Goal: Information Seeking & Learning: Find specific page/section

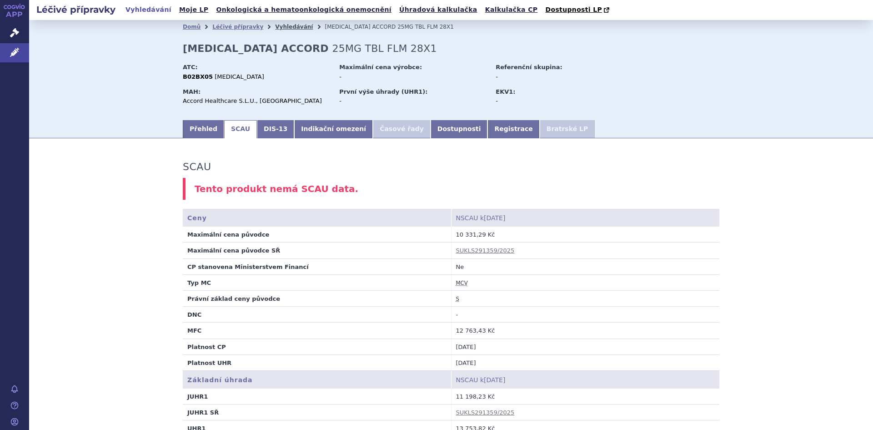
click at [278, 27] on link "Vyhledávání" at bounding box center [294, 27] width 38 height 6
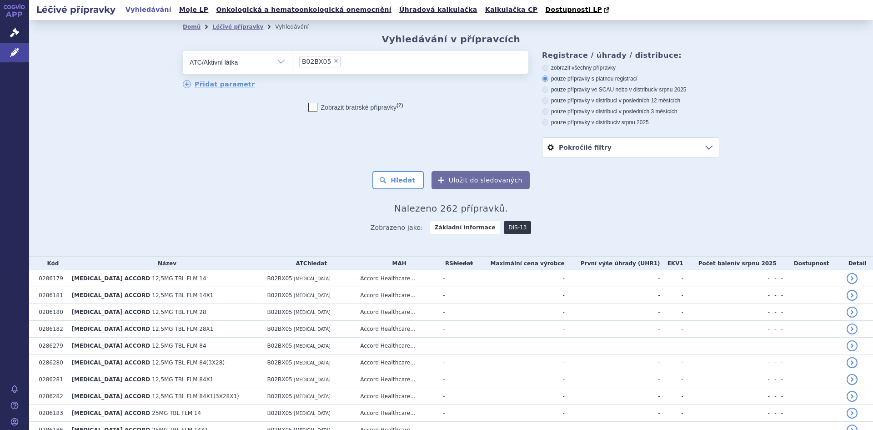
click at [333, 62] on span "×" at bounding box center [335, 60] width 5 height 5
click at [292, 62] on select "B02BX05" at bounding box center [292, 61] width 0 height 23
select select
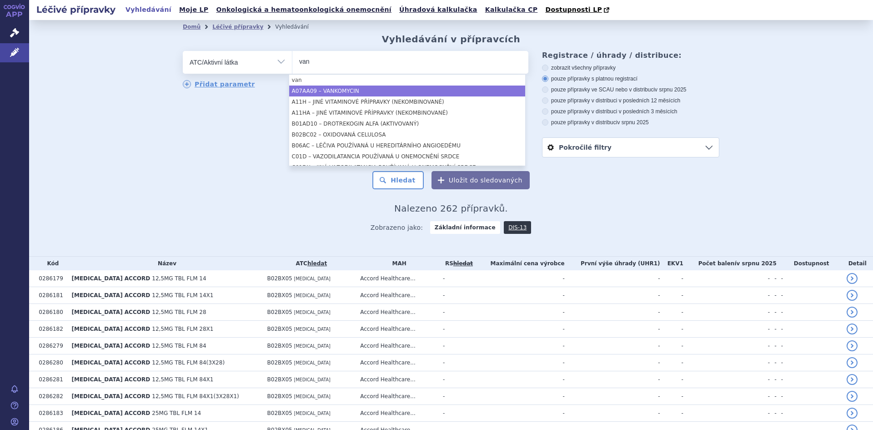
type input "van"
select select "A07AA09"
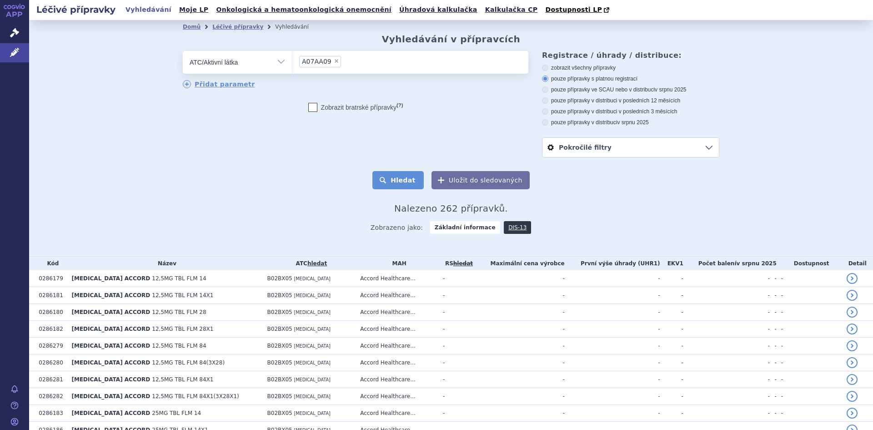
click at [408, 184] on button "Hledat" at bounding box center [397, 180] width 51 height 18
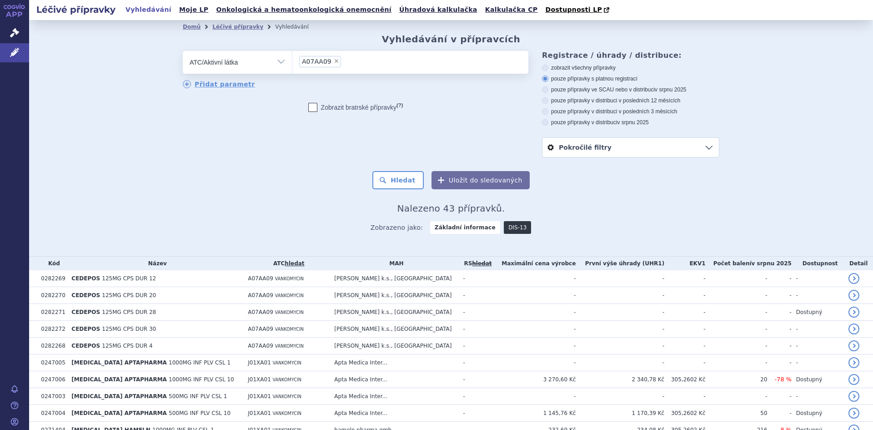
click at [504, 230] on link "DIS-13" at bounding box center [517, 227] width 27 height 13
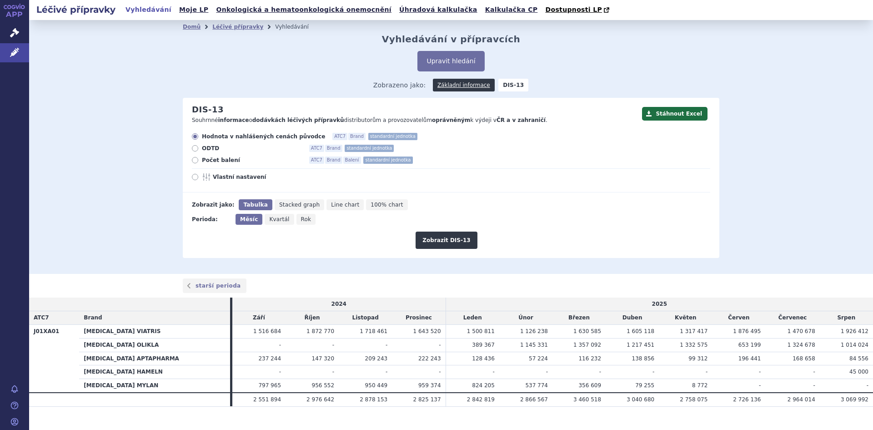
click at [823, 231] on div "Domů Léčivé přípravky Vyhledávání Vyhledávání v přípravcích Upravit hledání ods…" at bounding box center [451, 147] width 844 height 254
click at [217, 27] on link "Léčivé přípravky" at bounding box center [237, 27] width 51 height 6
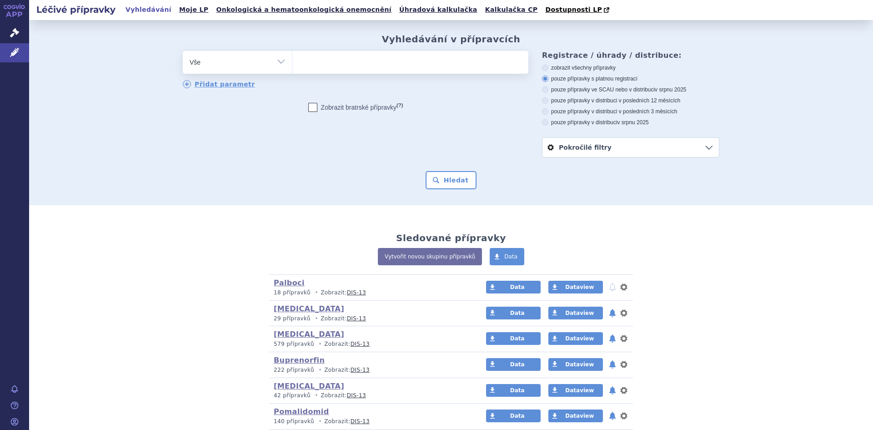
select select "filter-atc-group"
click at [183, 51] on select "Vše Přípravek/SUKL kód MAH VPOIS ATC/Aktivní látka Léková forma Síla" at bounding box center [237, 61] width 109 height 20
click at [299, 69] on ul at bounding box center [410, 60] width 236 height 19
click at [292, 69] on select at bounding box center [292, 61] width 0 height 23
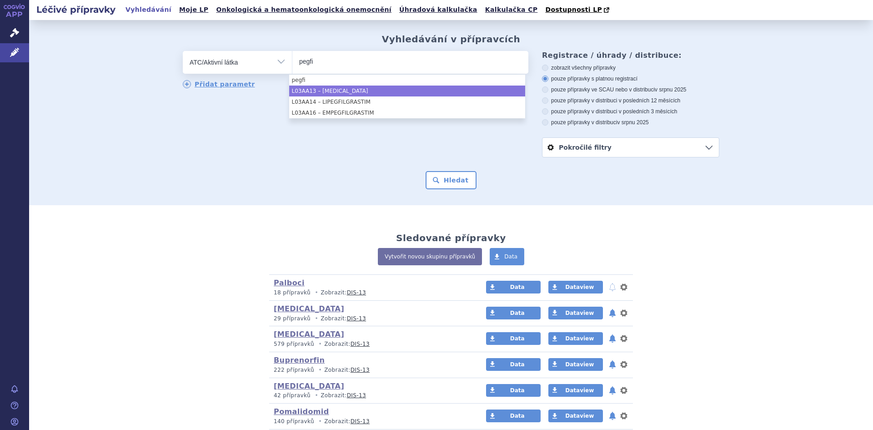
type input "pegfi"
select select "L03AA13"
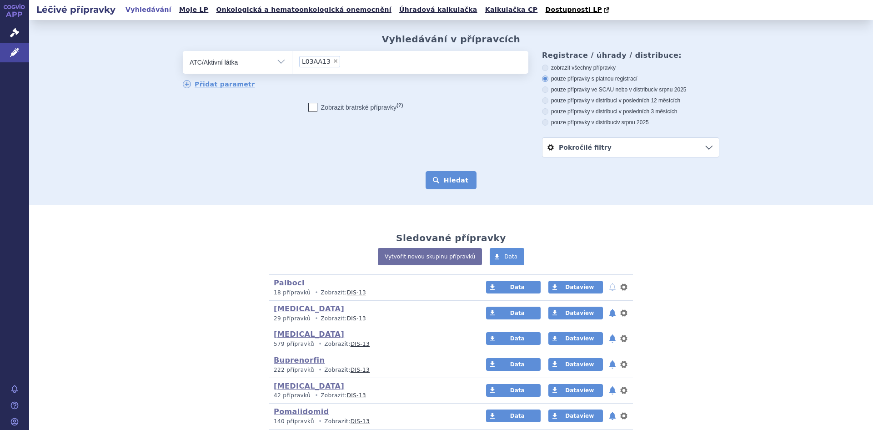
click at [455, 185] on button "Hledat" at bounding box center [450, 180] width 51 height 18
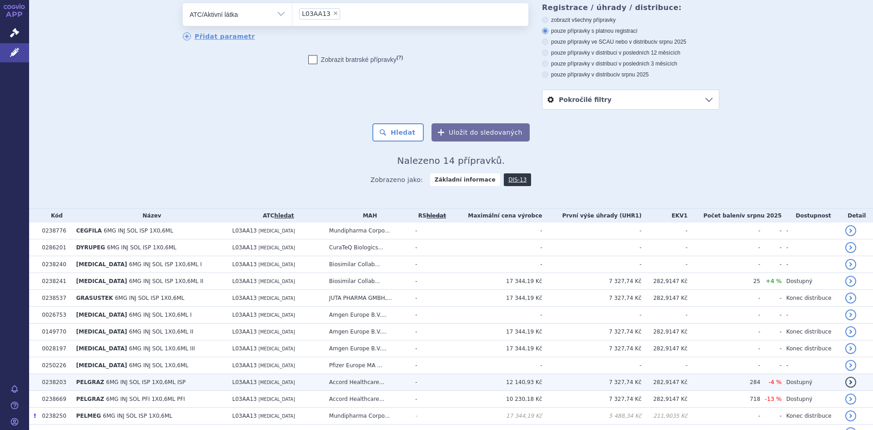
scroll to position [113, 0]
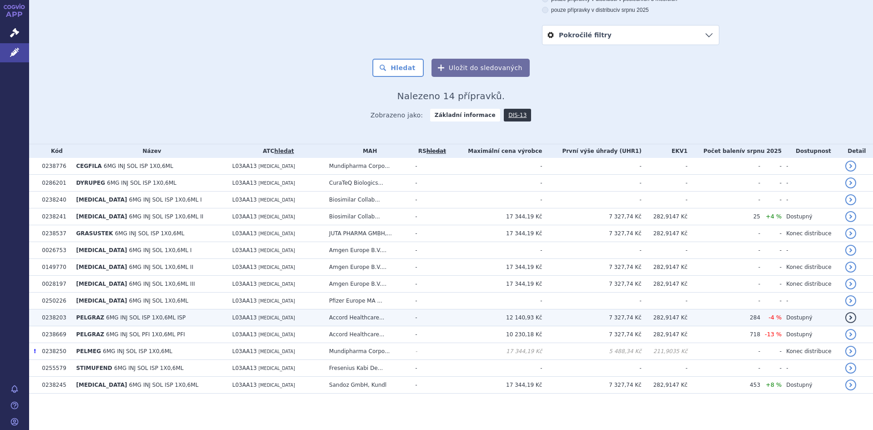
click at [133, 317] on span "6MG INJ SOL ISP 1X0,6ML ISP" at bounding box center [146, 317] width 80 height 6
